Goal: Navigation & Orientation: Find specific page/section

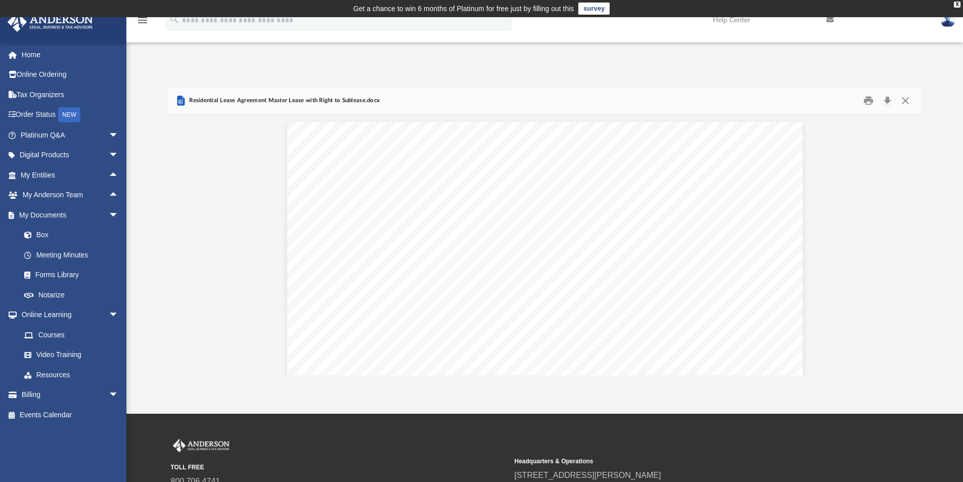
scroll to position [2325, 0]
drag, startPoint x: 34, startPoint y: 54, endPoint x: 53, endPoint y: 74, distance: 27.9
click at [34, 54] on link "Home" at bounding box center [70, 54] width 127 height 20
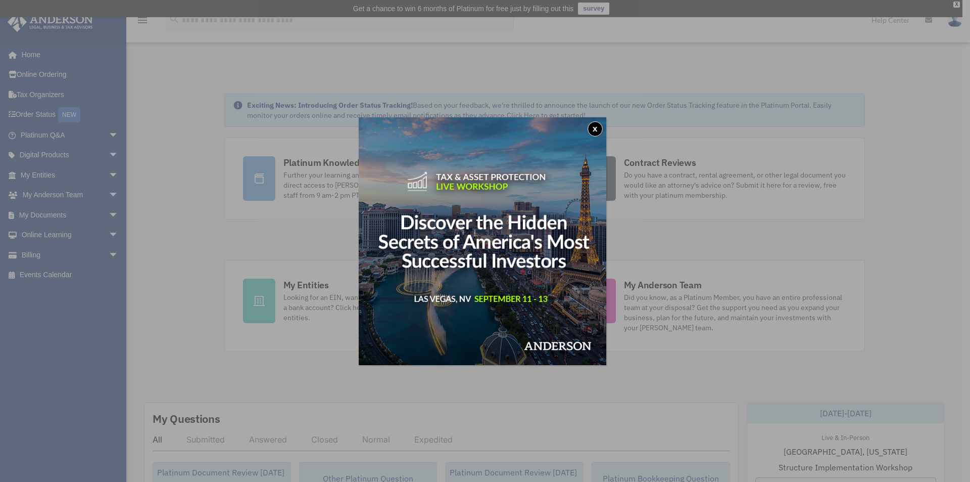
click at [596, 127] on button "x" at bounding box center [595, 128] width 15 height 15
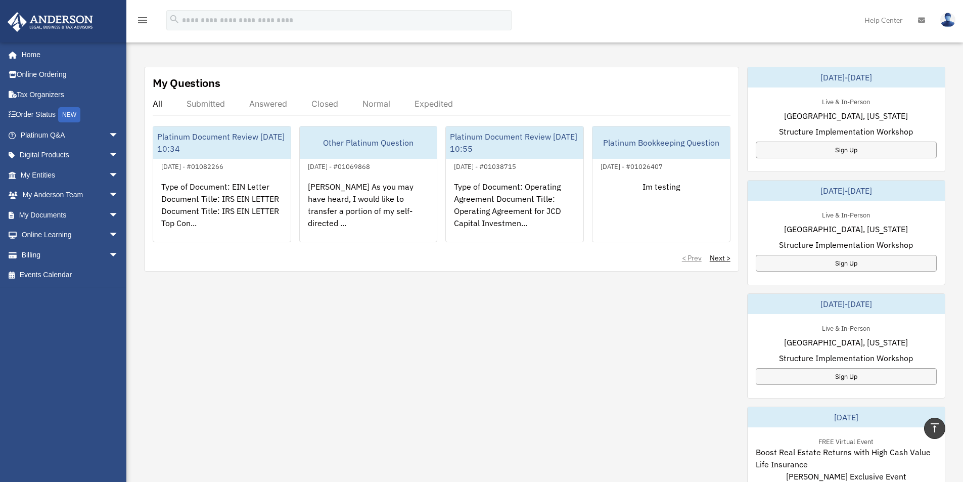
scroll to position [354, 0]
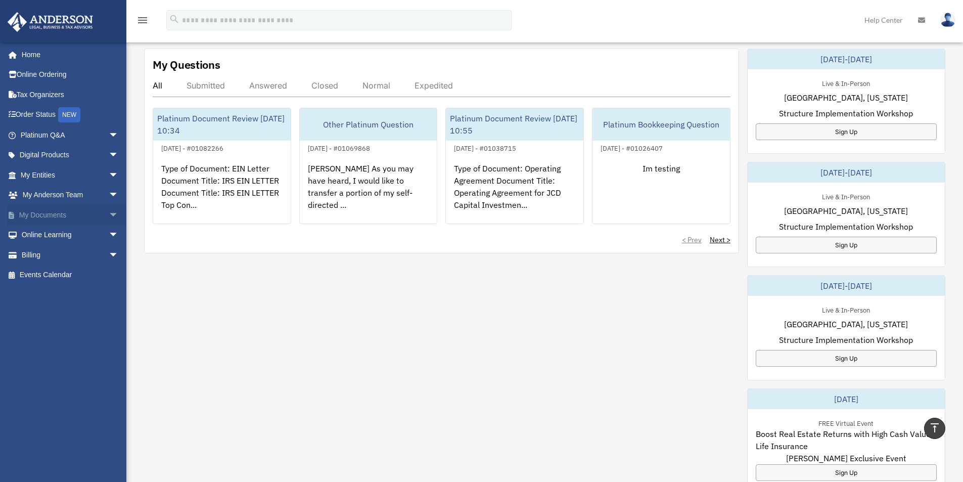
click at [111, 213] on span "arrow_drop_down" at bounding box center [119, 215] width 20 height 21
click at [63, 272] on link "Forms Library" at bounding box center [74, 275] width 120 height 20
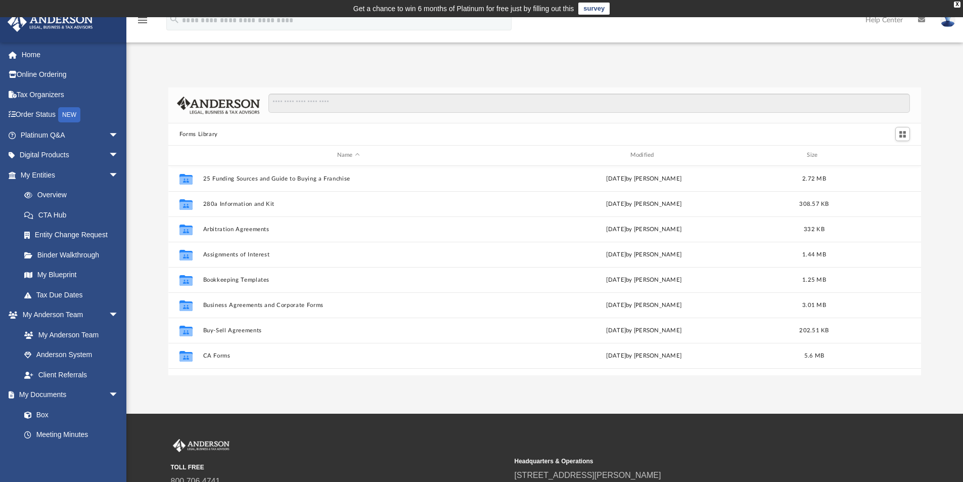
scroll to position [222, 745]
click at [109, 174] on span "arrow_drop_down" at bounding box center [119, 175] width 20 height 21
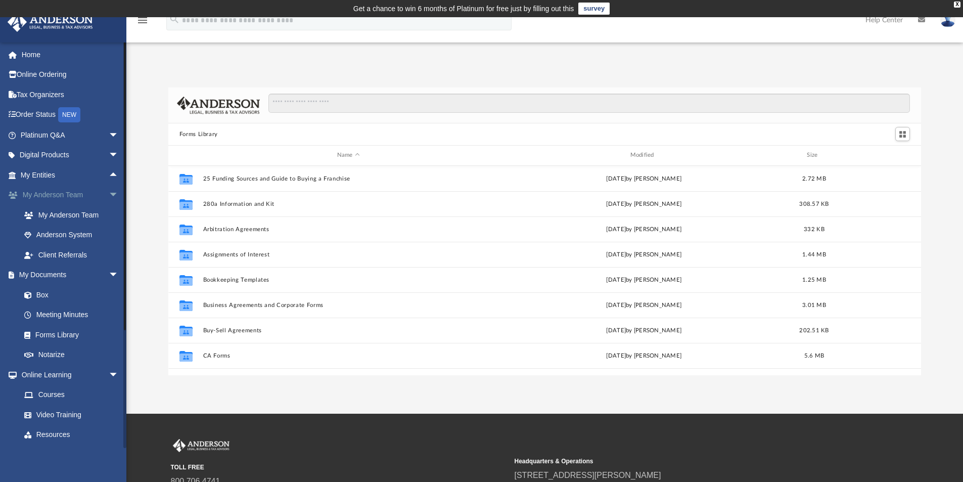
click at [109, 191] on span "arrow_drop_down" at bounding box center [119, 195] width 20 height 21
